Goal: Transaction & Acquisition: Purchase product/service

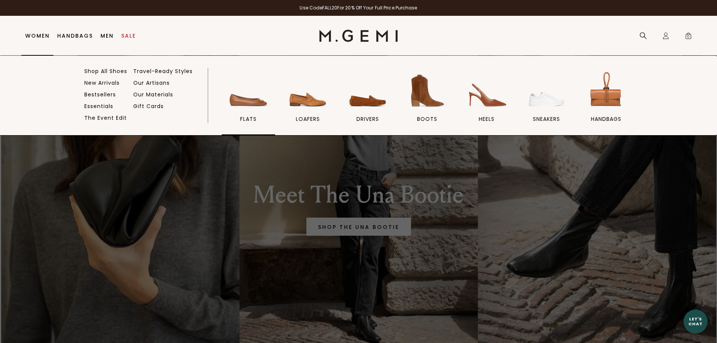
click at [238, 102] on img at bounding box center [248, 91] width 42 height 42
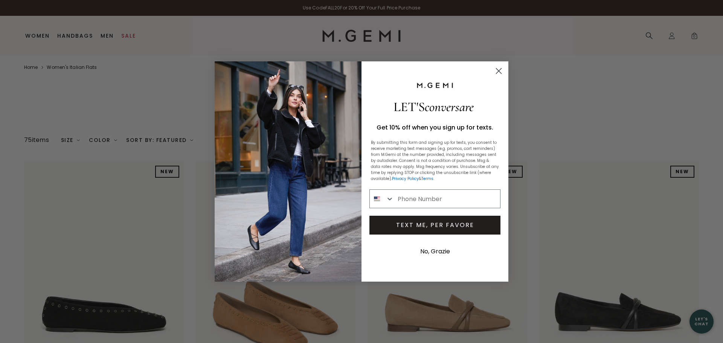
click at [496, 70] on circle "Close dialog" at bounding box center [498, 71] width 12 height 12
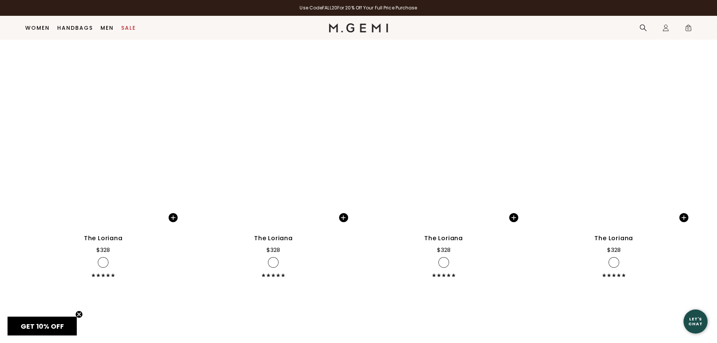
scroll to position [2957, 0]
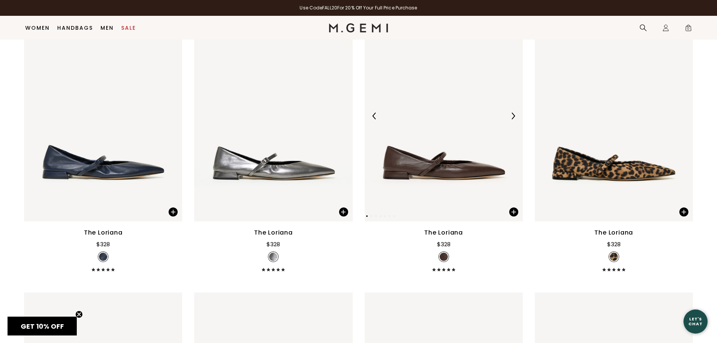
click at [414, 174] on img at bounding box center [444, 116] width 158 height 211
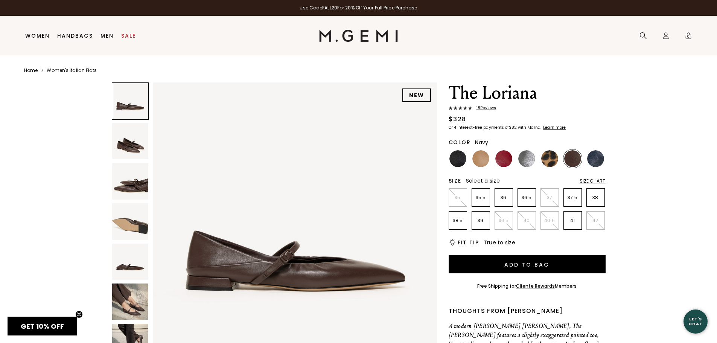
click at [597, 160] on img at bounding box center [595, 158] width 17 height 17
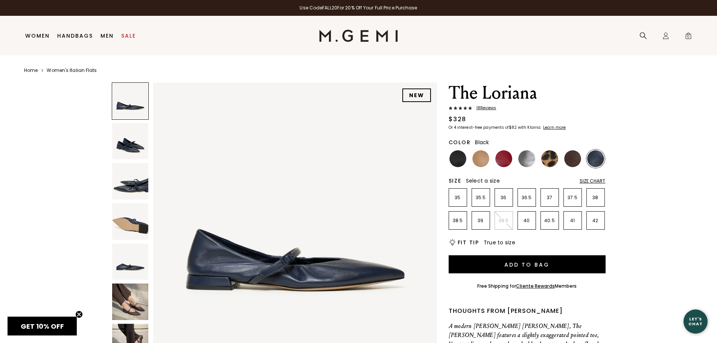
click at [463, 161] on img at bounding box center [457, 158] width 17 height 17
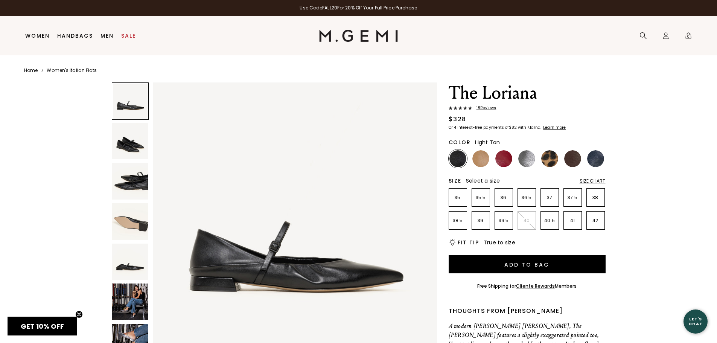
click at [481, 160] on img at bounding box center [480, 158] width 17 height 17
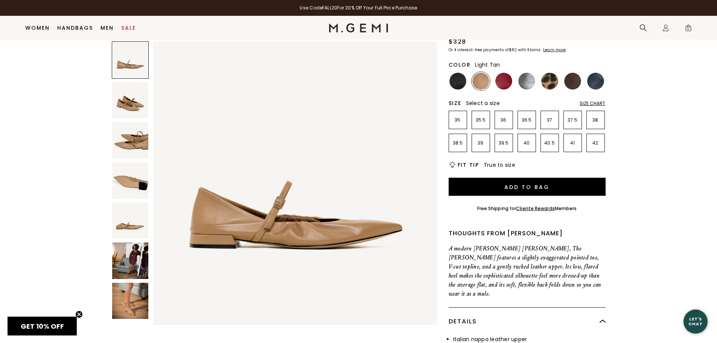
scroll to position [59, 0]
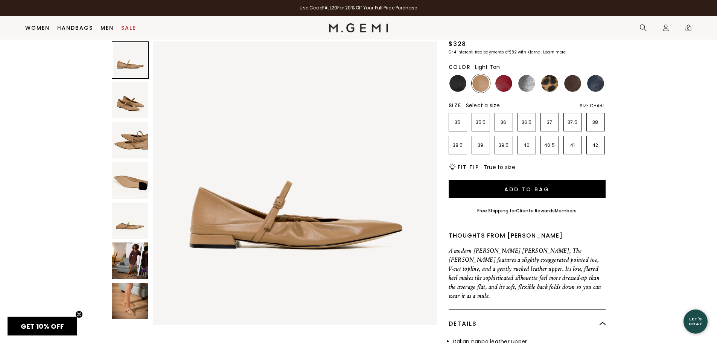
click at [131, 267] on img at bounding box center [130, 260] width 37 height 37
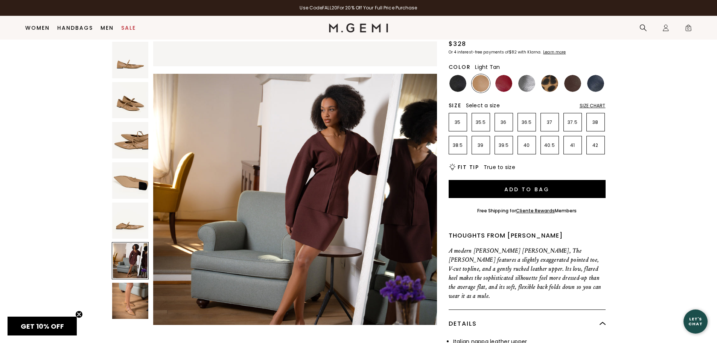
scroll to position [1427, 0]
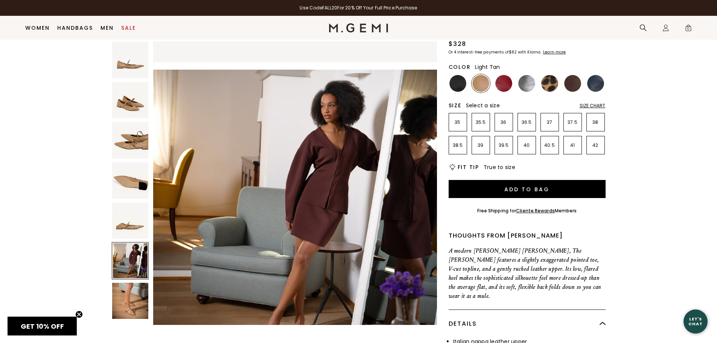
click at [129, 295] on img at bounding box center [130, 301] width 37 height 37
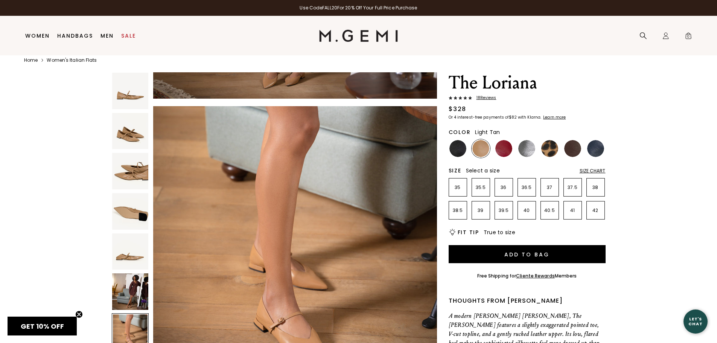
scroll to position [16, 0]
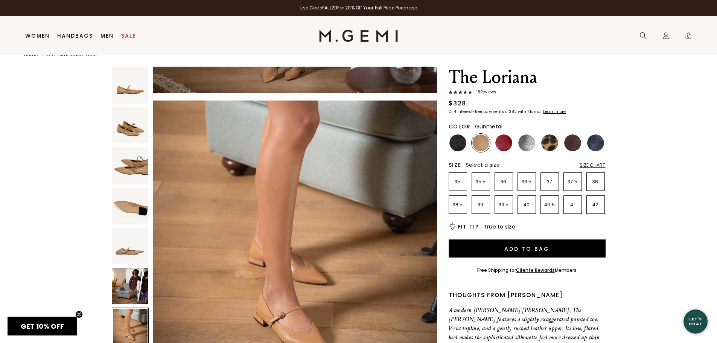
click at [519, 143] on img at bounding box center [526, 142] width 17 height 17
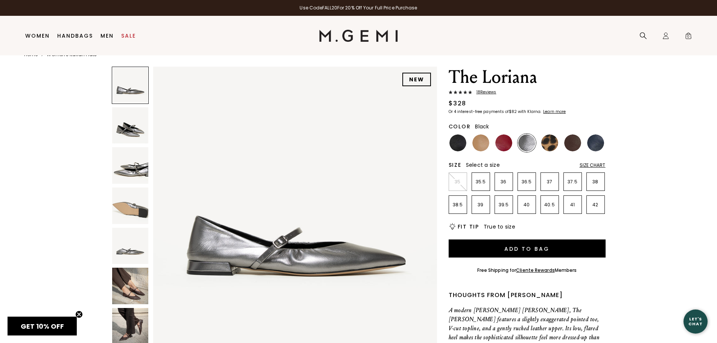
click at [460, 145] on img at bounding box center [457, 142] width 17 height 17
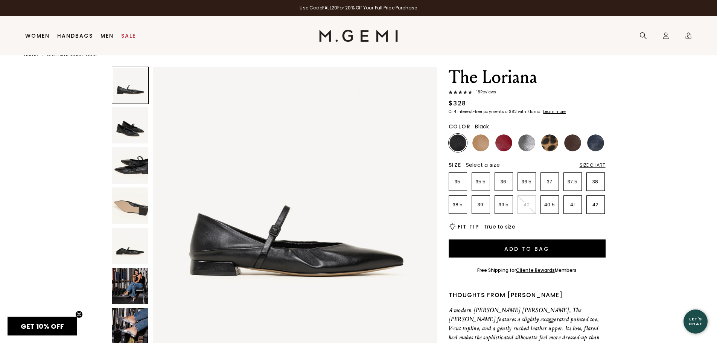
click at [140, 253] on img at bounding box center [130, 246] width 37 height 37
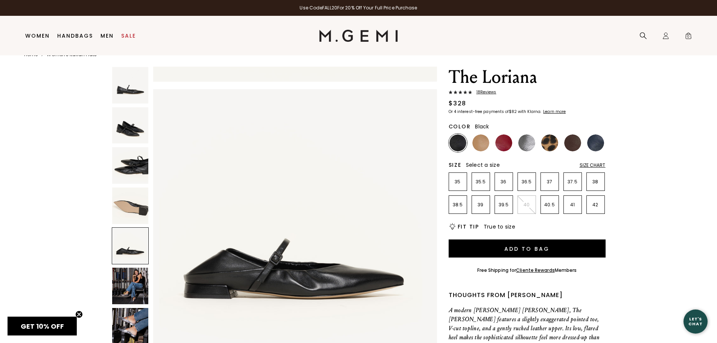
click at [134, 277] on img at bounding box center [130, 286] width 37 height 37
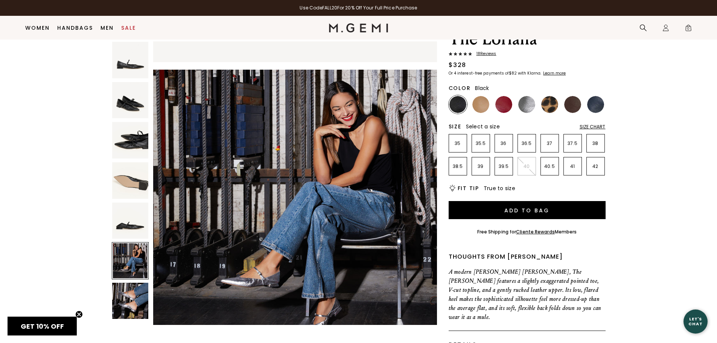
scroll to position [38, 0]
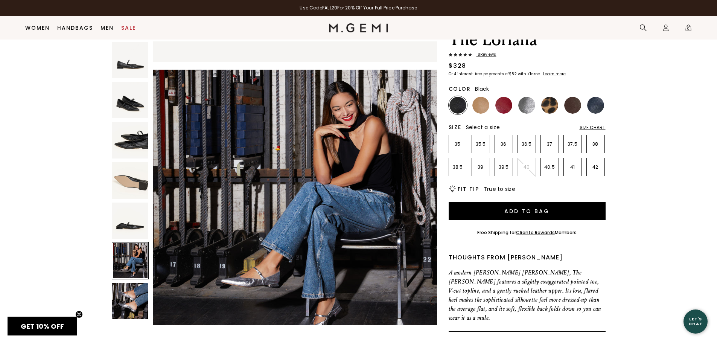
click at [129, 291] on img at bounding box center [130, 301] width 37 height 37
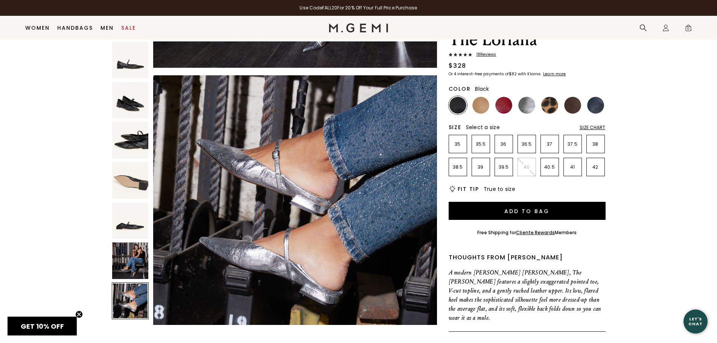
scroll to position [1720, 0]
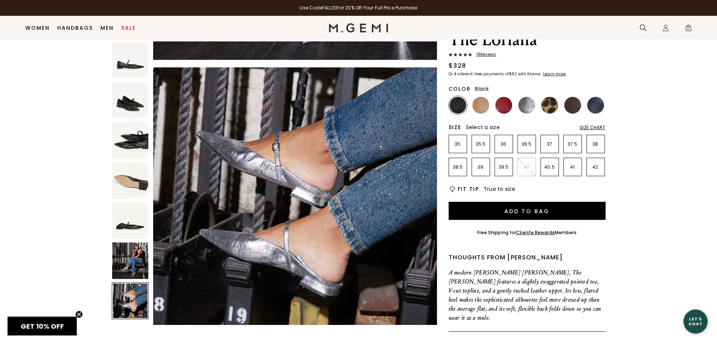
click at [138, 135] on img at bounding box center [130, 140] width 37 height 37
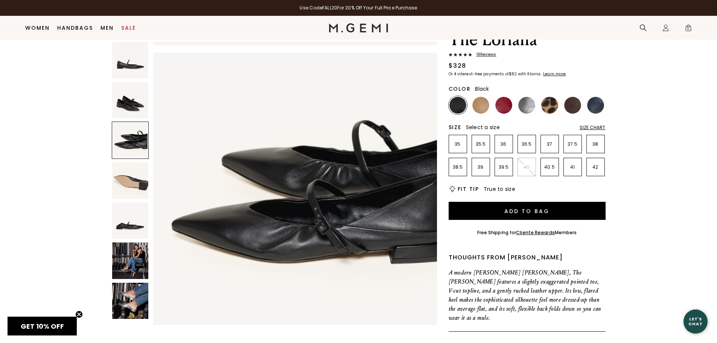
click at [138, 105] on img at bounding box center [130, 100] width 37 height 37
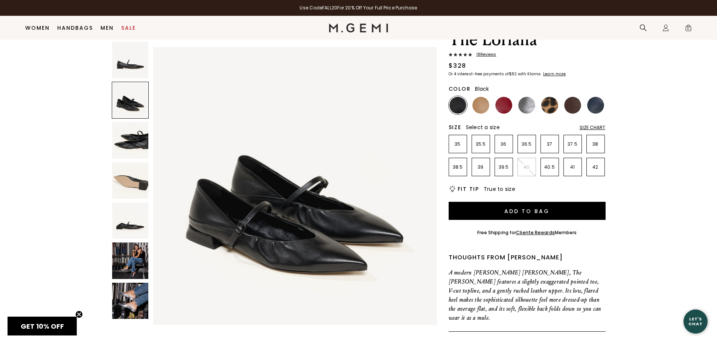
click at [140, 265] on img at bounding box center [130, 260] width 37 height 37
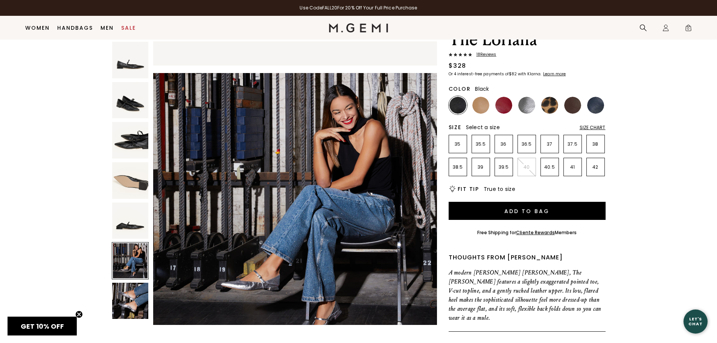
scroll to position [1427, 0]
